Goal: Register for event/course

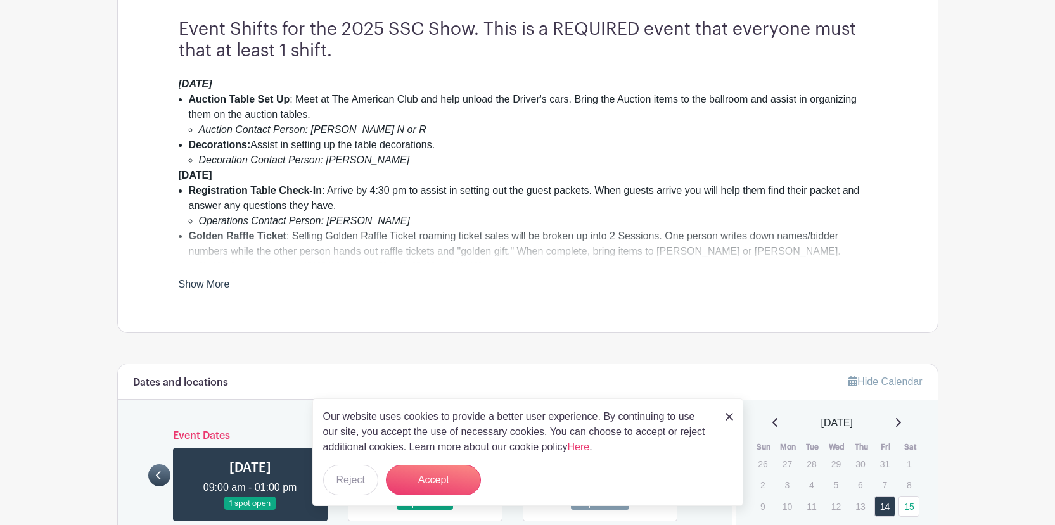
scroll to position [384, 0]
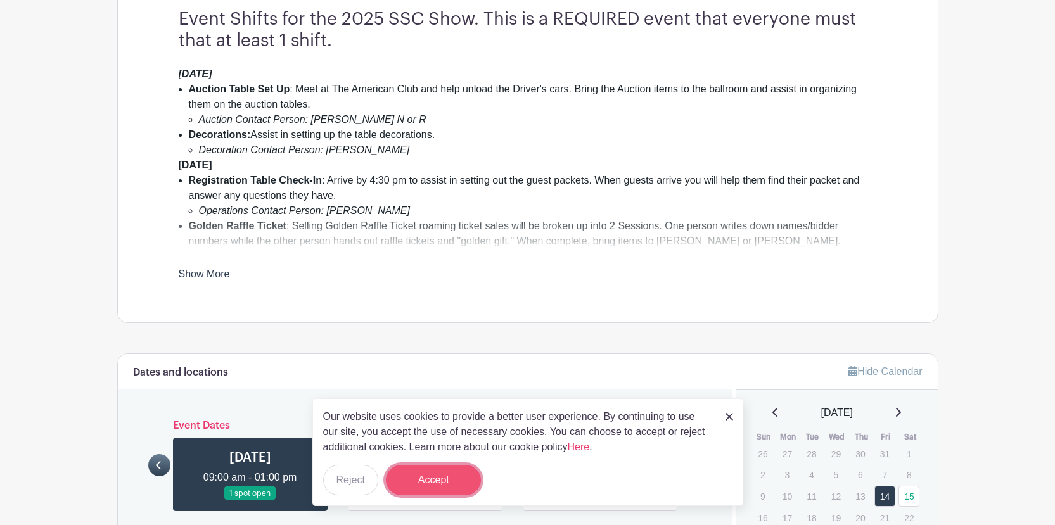
click at [425, 487] on button "Accept" at bounding box center [433, 480] width 95 height 30
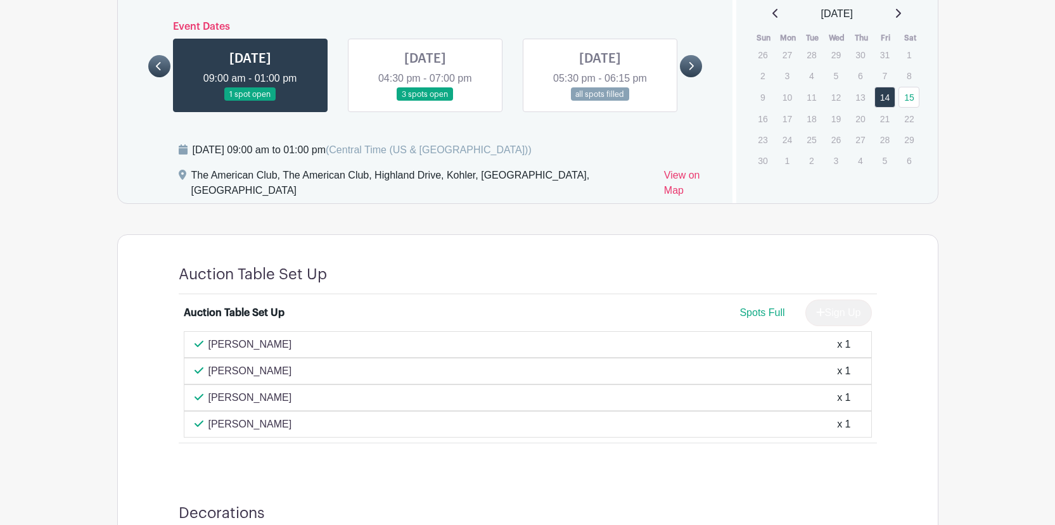
scroll to position [782, 0]
click at [425, 103] on link at bounding box center [425, 103] width 0 height 0
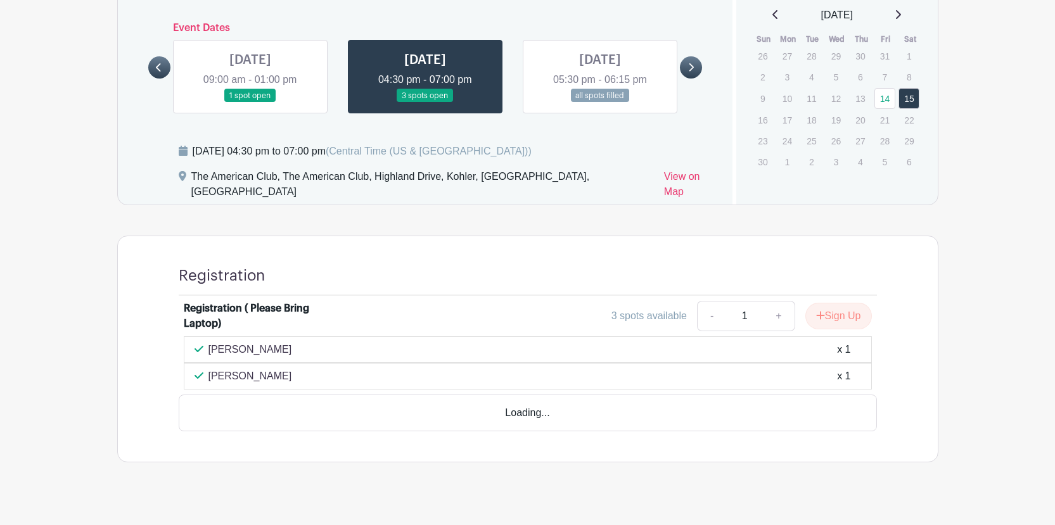
scroll to position [747, 0]
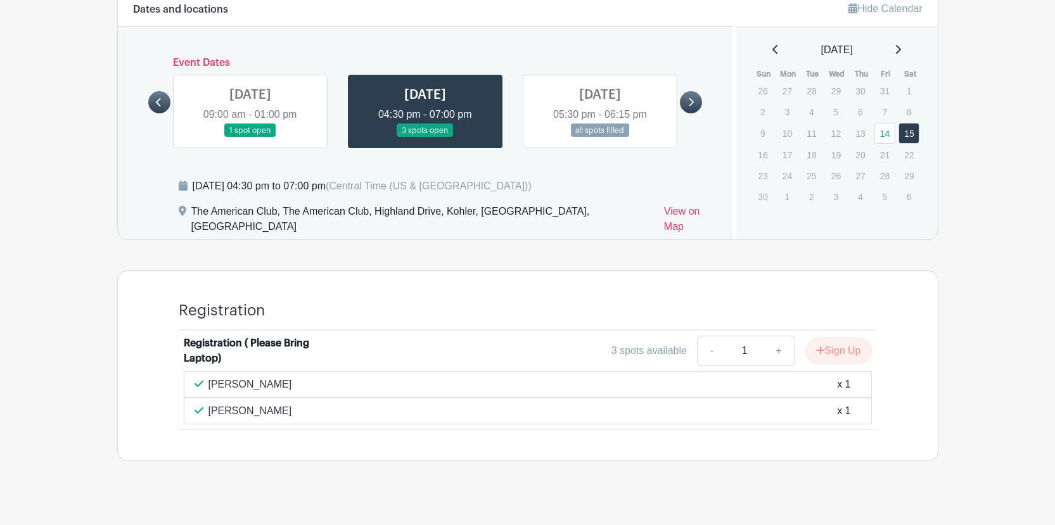
click at [250, 137] on link at bounding box center [250, 137] width 0 height 0
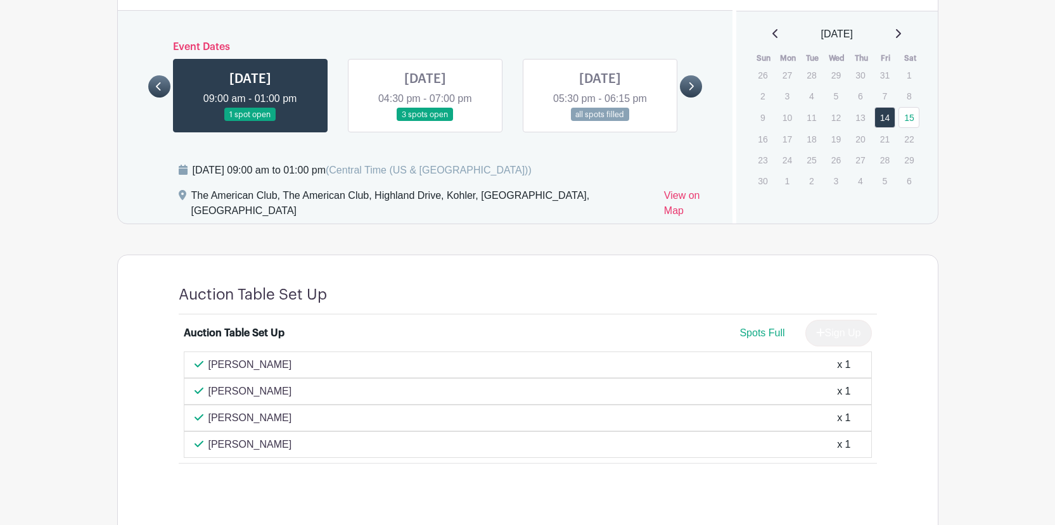
scroll to position [760, 0]
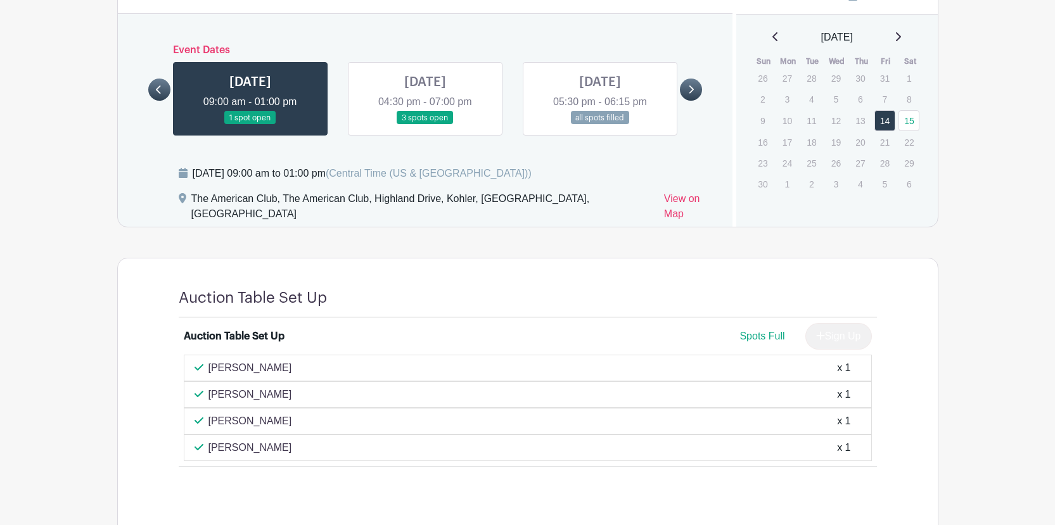
click at [425, 125] on link at bounding box center [425, 125] width 0 height 0
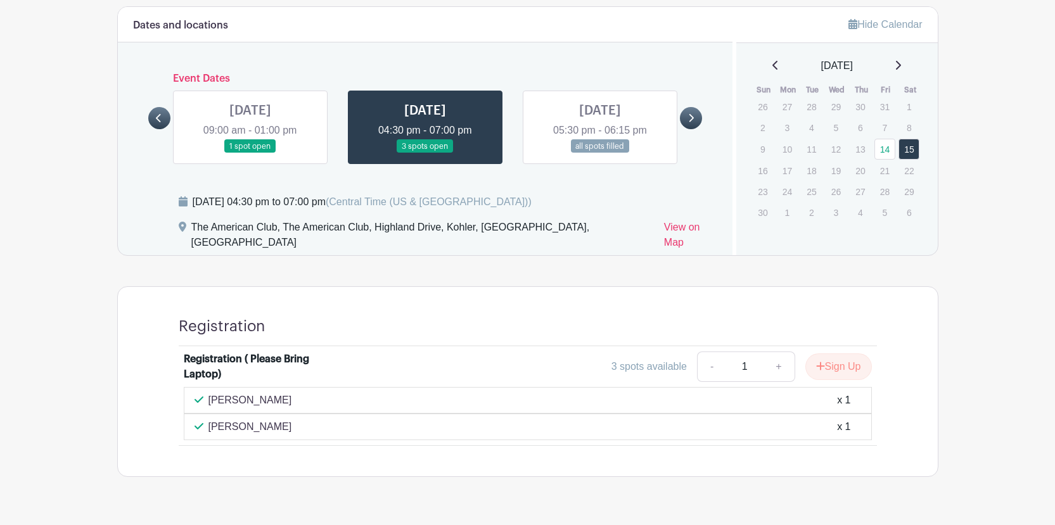
scroll to position [747, 0]
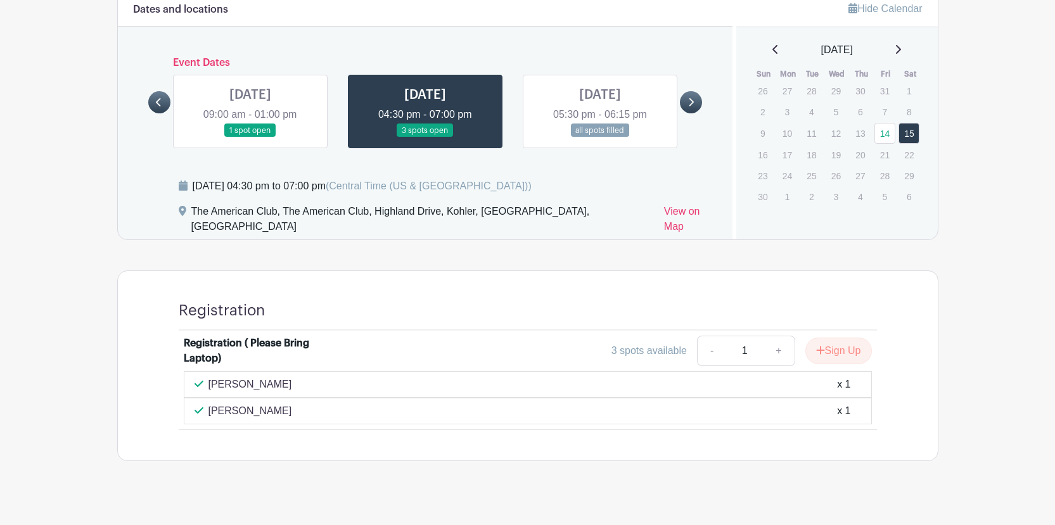
click at [250, 137] on link at bounding box center [250, 137] width 0 height 0
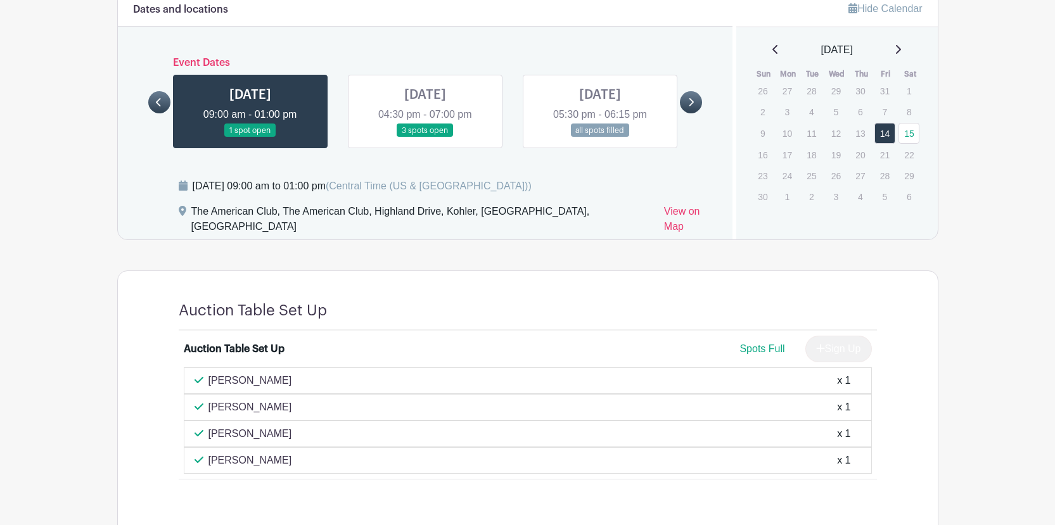
click at [425, 137] on link at bounding box center [425, 137] width 0 height 0
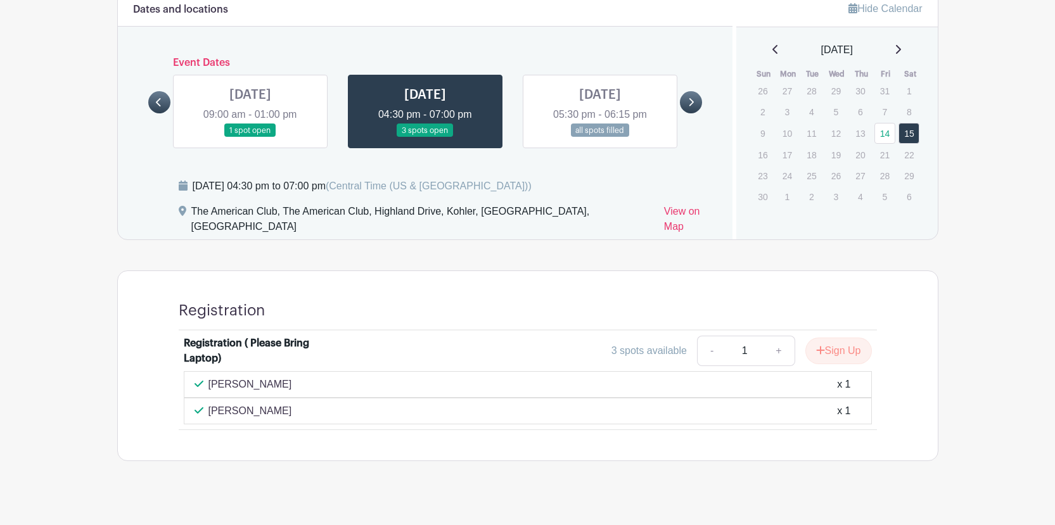
click at [600, 137] on link at bounding box center [600, 137] width 0 height 0
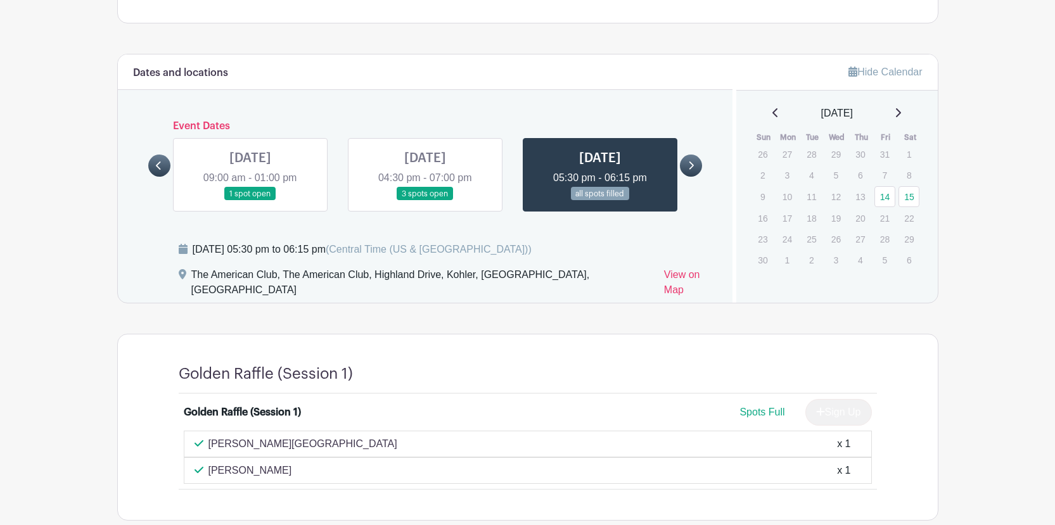
scroll to position [697, 0]
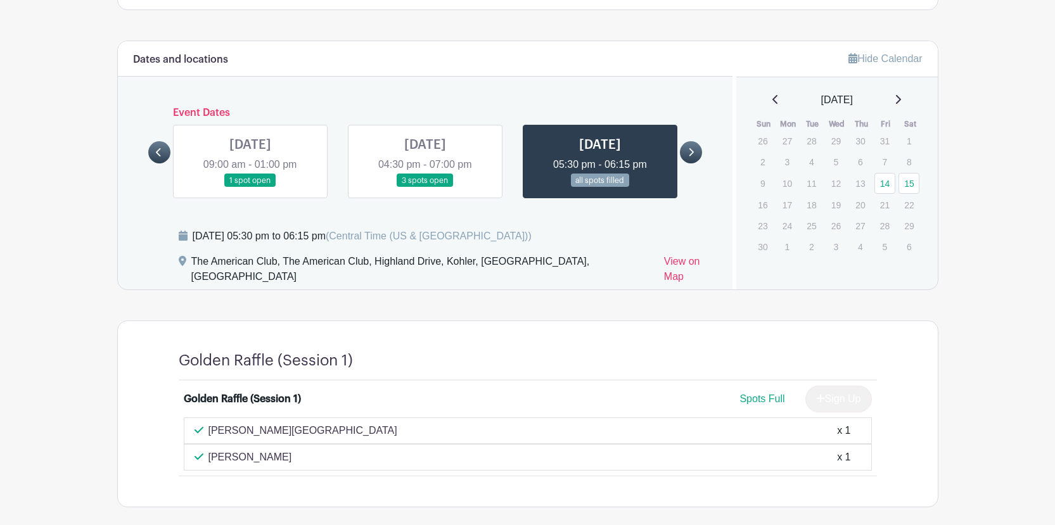
click at [692, 153] on icon at bounding box center [691, 152] width 5 height 8
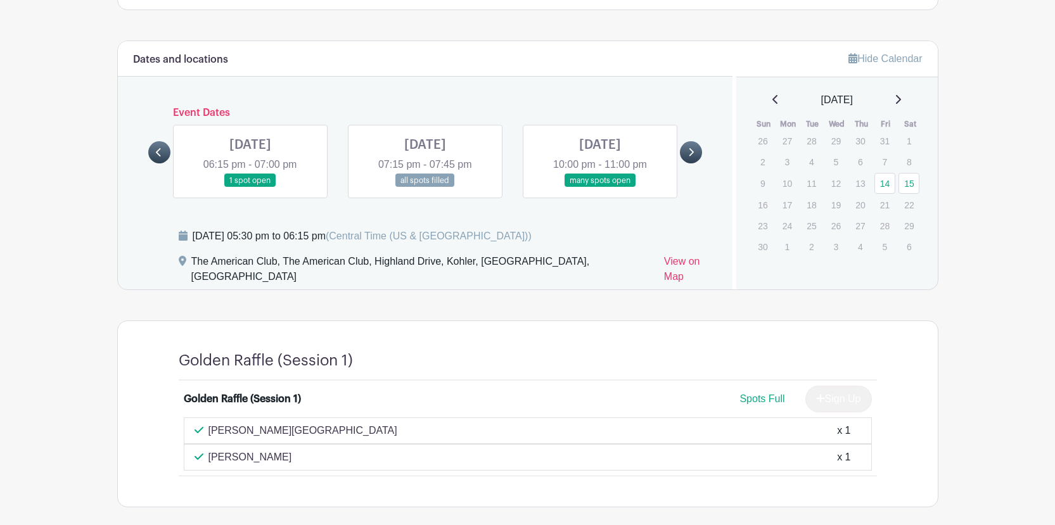
click at [600, 188] on link at bounding box center [600, 188] width 0 height 0
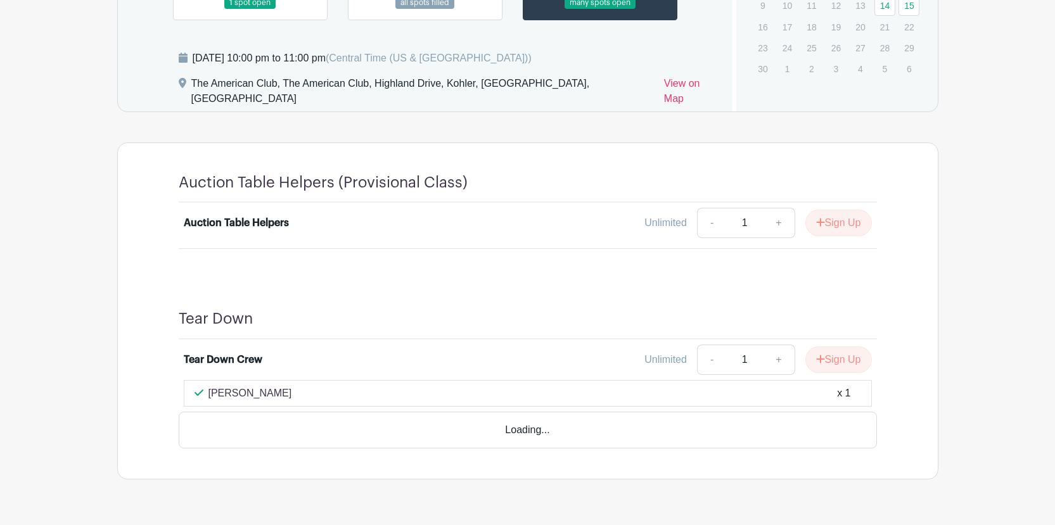
scroll to position [857, 0]
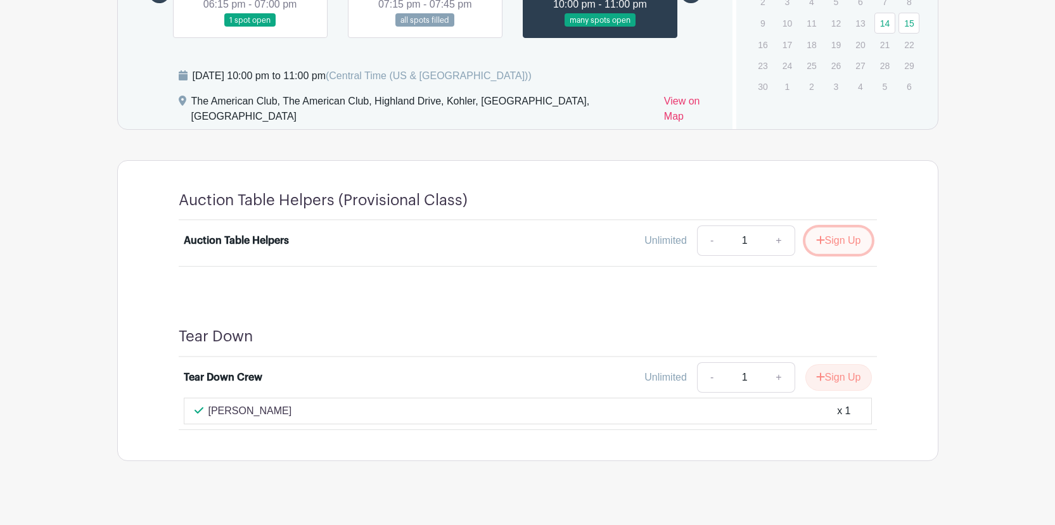
click at [835, 227] on button "Sign Up" at bounding box center [838, 240] width 67 height 27
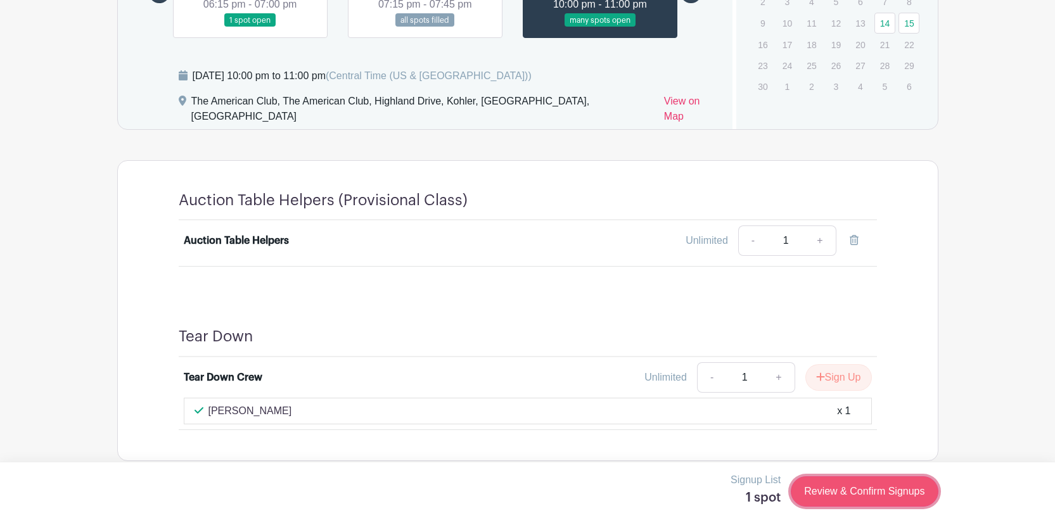
click at [826, 486] on link "Review & Confirm Signups" at bounding box center [864, 491] width 147 height 30
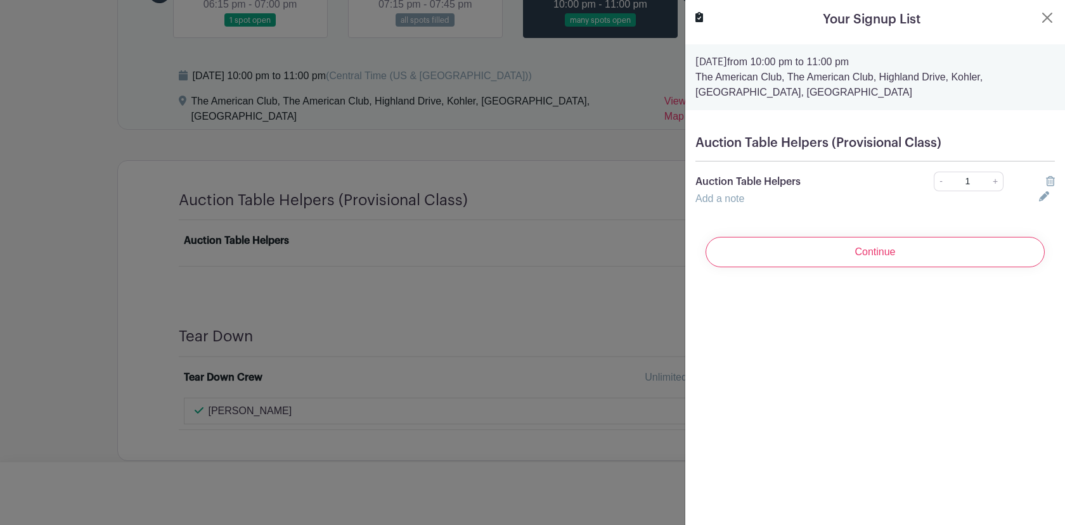
click at [805, 191] on div "Add a note" at bounding box center [858, 198] width 343 height 15
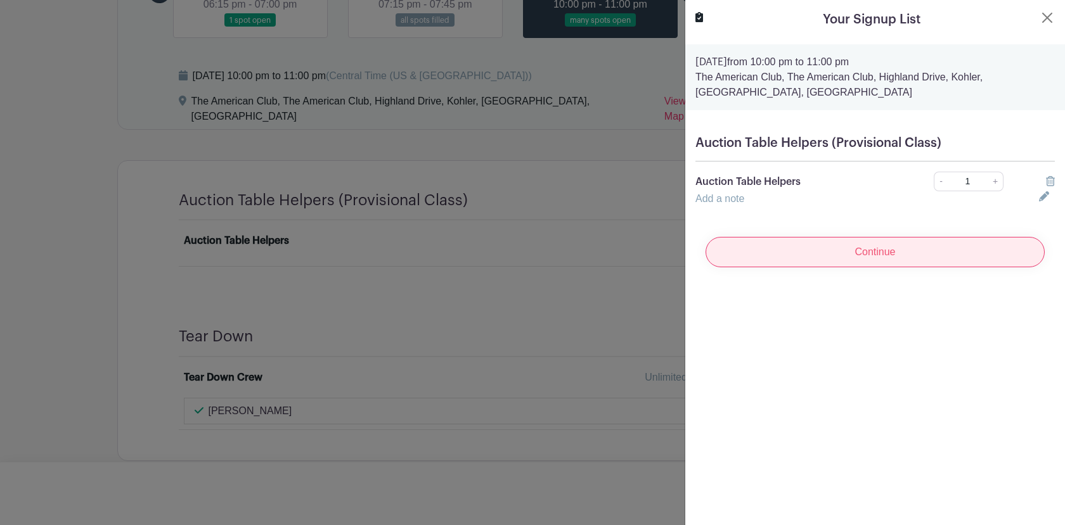
click at [845, 241] on input "Continue" at bounding box center [874, 252] width 339 height 30
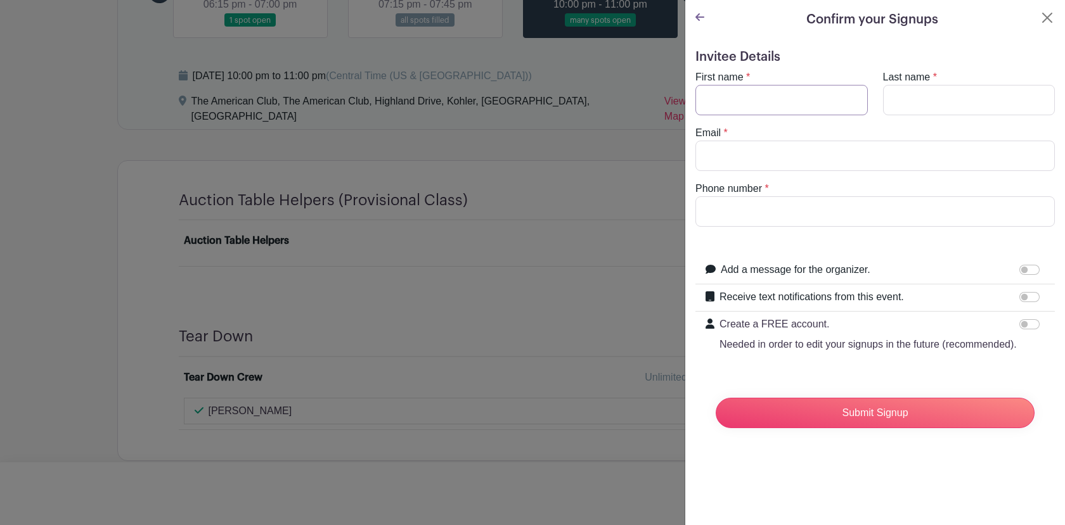
click at [745, 97] on input "First name" at bounding box center [781, 100] width 172 height 30
type input "[PERSON_NAME]"
click at [956, 94] on input "Nelsomn" at bounding box center [969, 100] width 172 height 30
type input "[PERSON_NAME]"
type input "[EMAIL_ADDRESS][DOMAIN_NAME]"
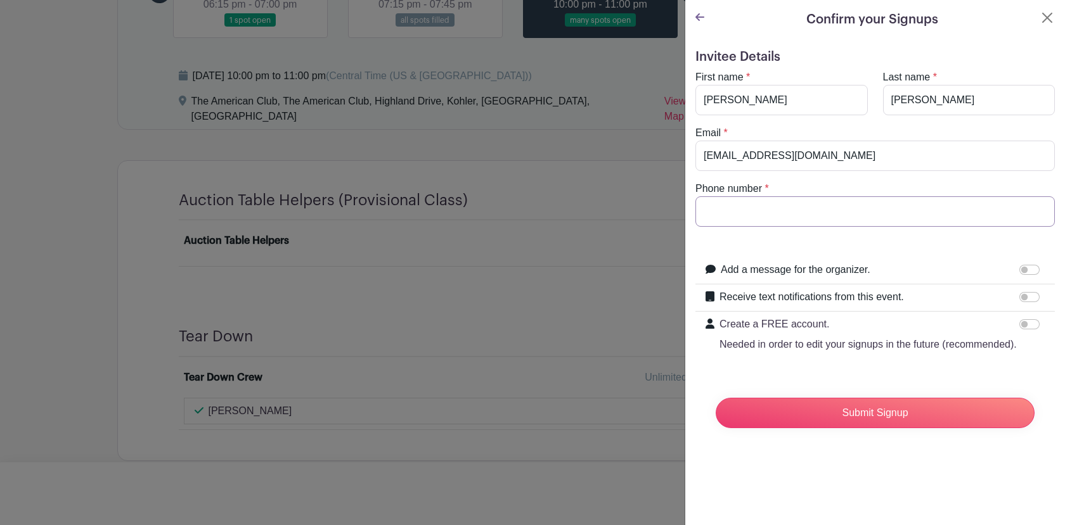
click at [838, 205] on input "Phone number" at bounding box center [874, 211] width 359 height 30
type input "2628442316"
click at [813, 180] on turbo-frame "First name * [PERSON_NAME] Last name * [PERSON_NAME] Email * [EMAIL_ADDRESS][DO…" at bounding box center [874, 148] width 359 height 157
click at [876, 426] on input "Submit Signup" at bounding box center [874, 413] width 319 height 30
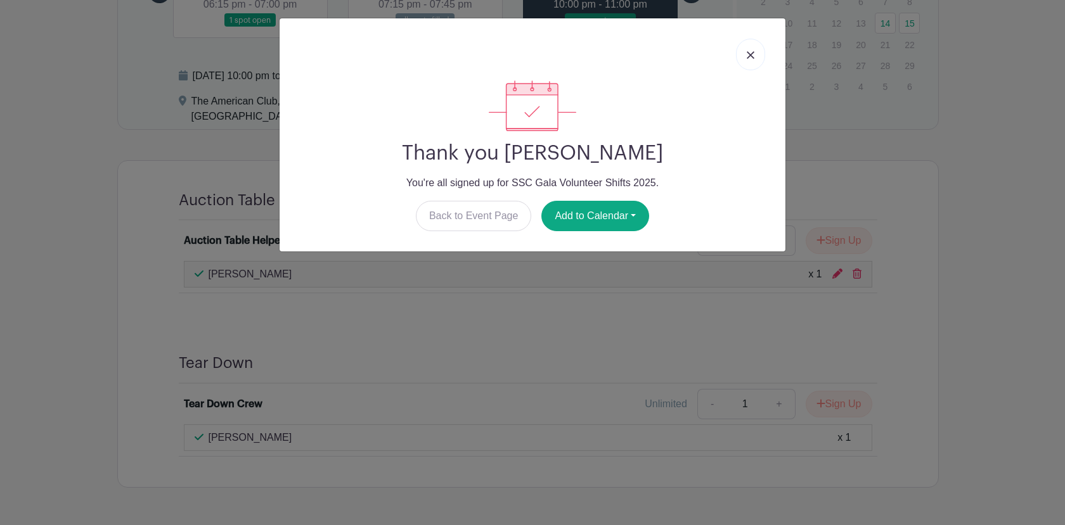
click at [423, 307] on div "Thank you [PERSON_NAME] You're all signed up for SSC Gala Volunteer Shifts 2025…" at bounding box center [532, 262] width 1065 height 525
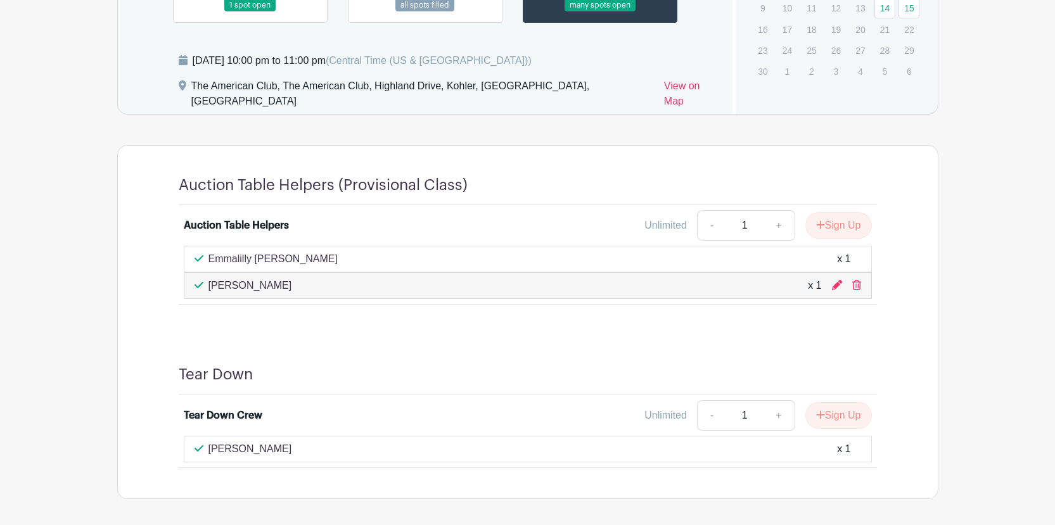
scroll to position [881, 0]
